Goal: Book appointment/travel/reservation

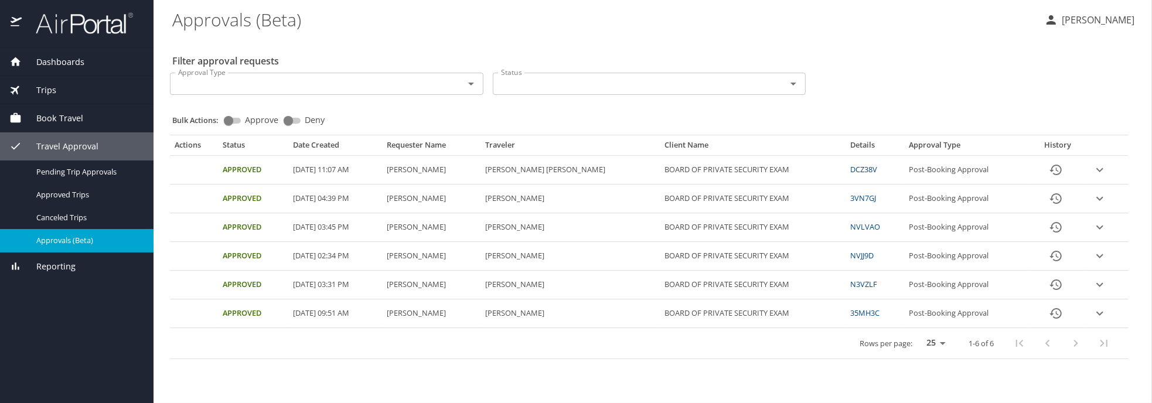
click at [59, 60] on span "Dashboards" at bounding box center [53, 62] width 63 height 13
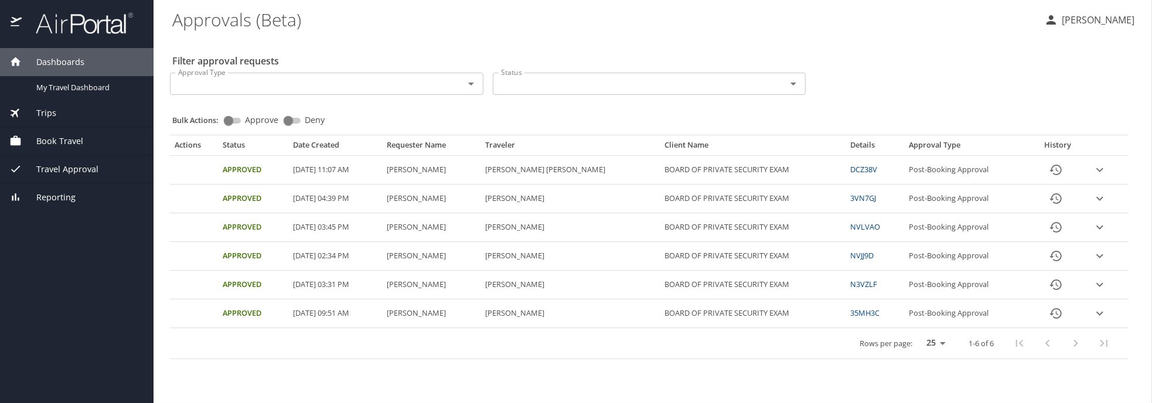
click at [70, 134] on div "Book Travel" at bounding box center [76, 141] width 153 height 28
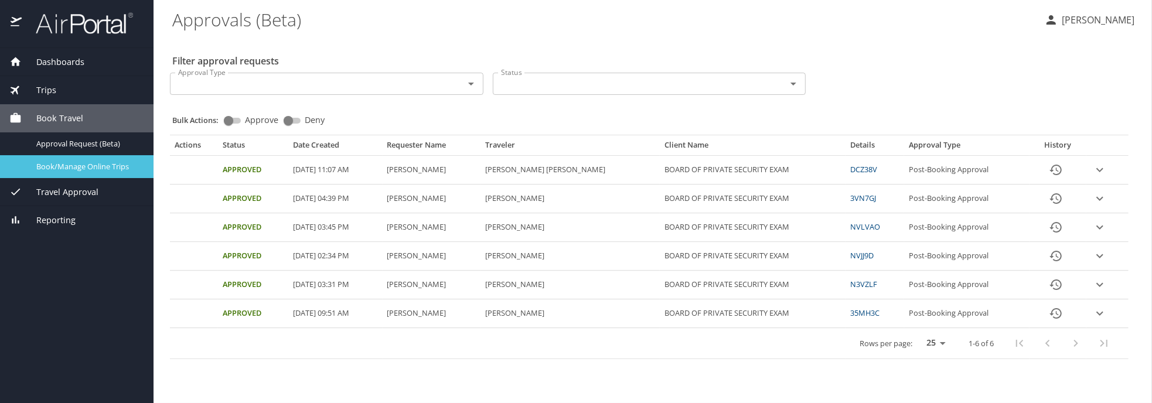
click at [74, 163] on span "Book/Manage Online Trips" at bounding box center [87, 166] width 103 height 11
